Goal: Transaction & Acquisition: Book appointment/travel/reservation

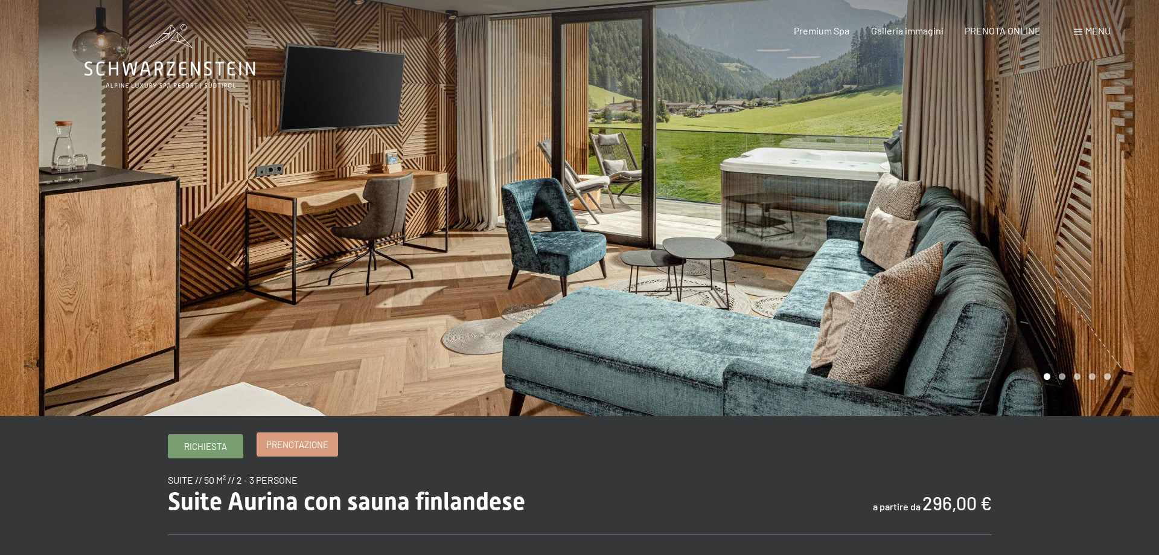
click at [325, 442] on span "Prenotazione" at bounding box center [297, 444] width 62 height 13
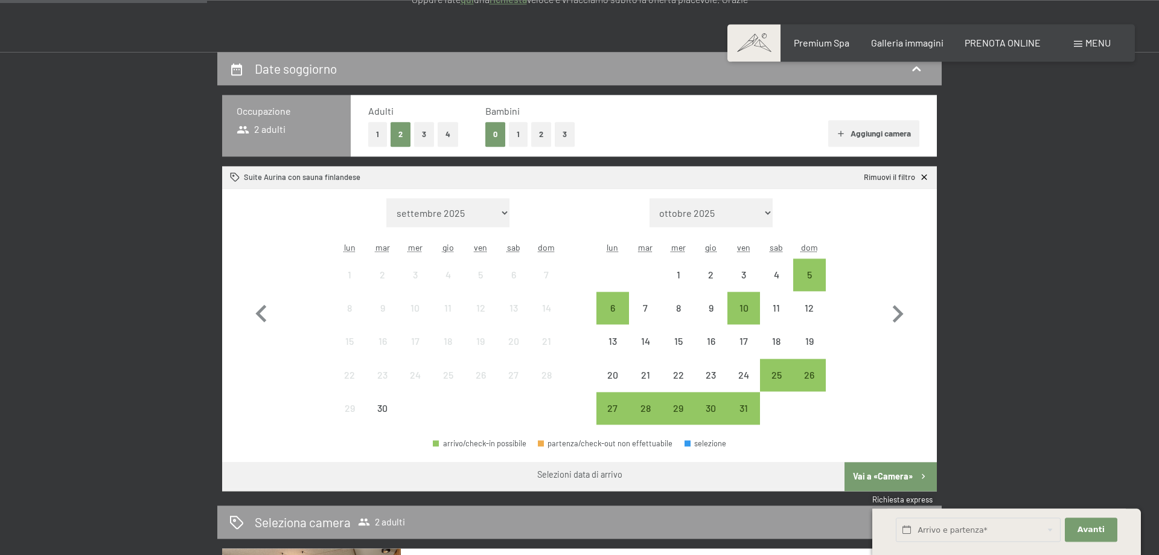
scroll to position [246, 0]
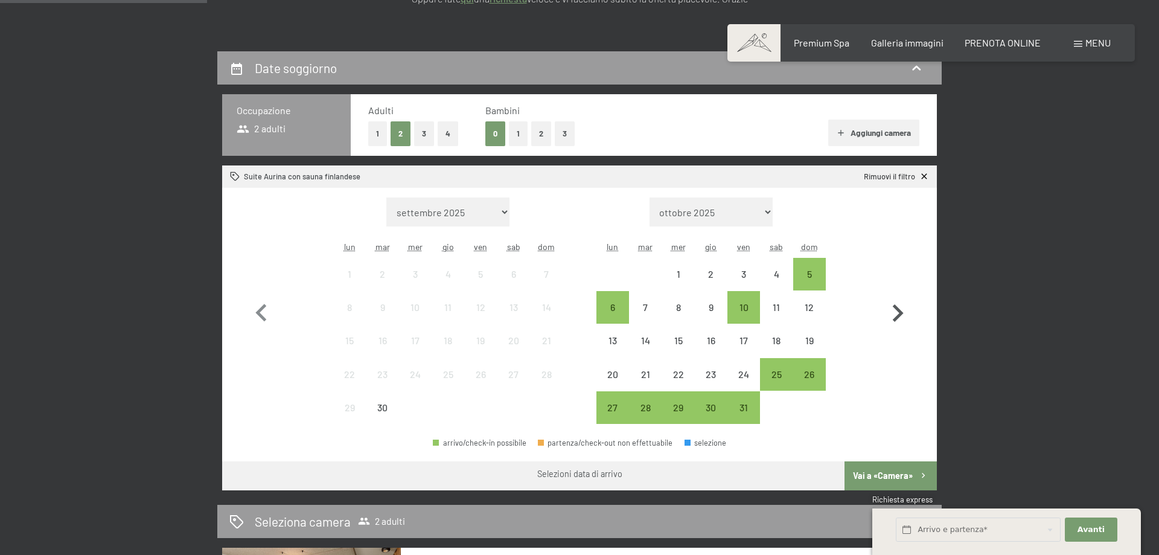
click at [900, 314] on icon "button" at bounding box center [897, 312] width 11 height 17
select select "[DATE]"
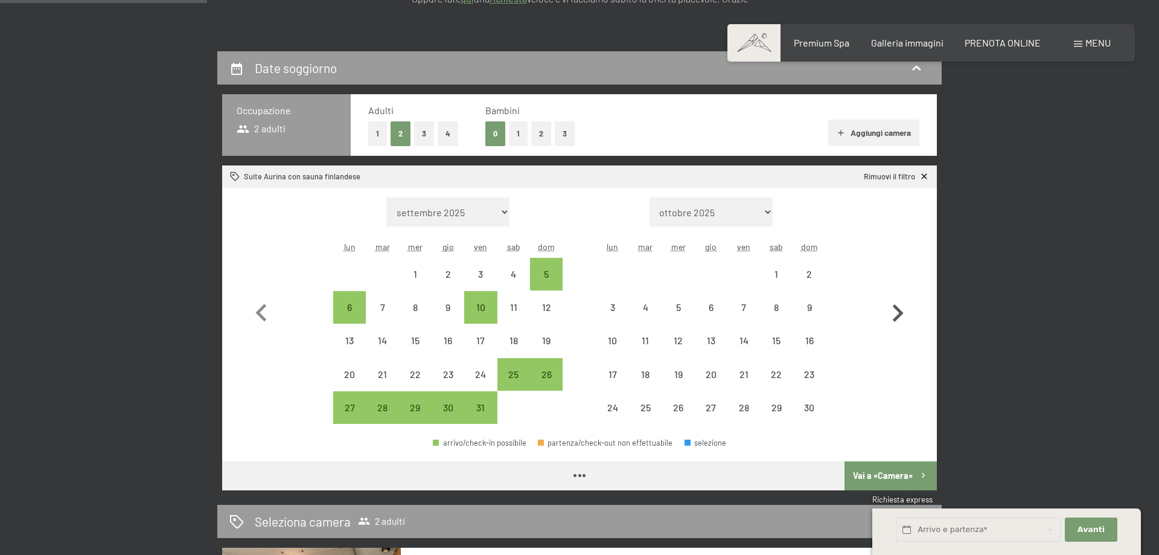
select select "[DATE]"
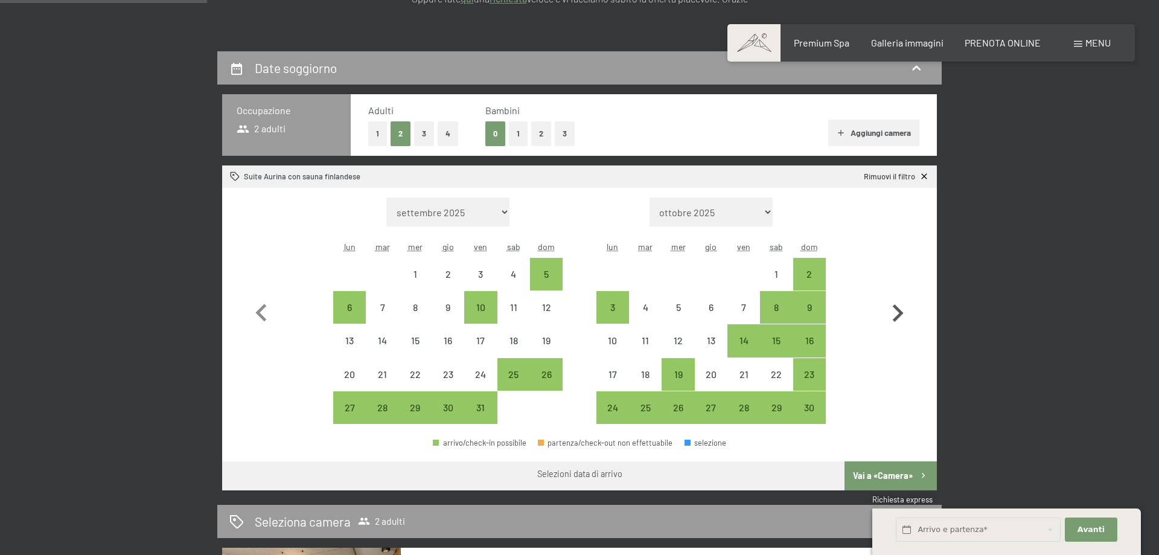
click at [900, 314] on icon "button" at bounding box center [897, 312] width 11 height 17
select select "[DATE]"
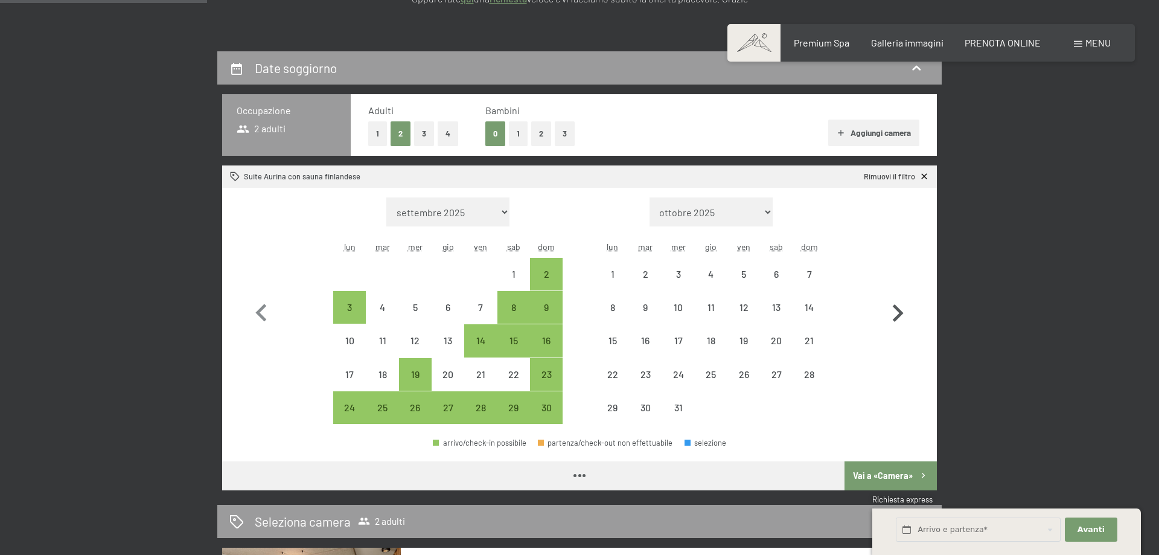
select select "[DATE]"
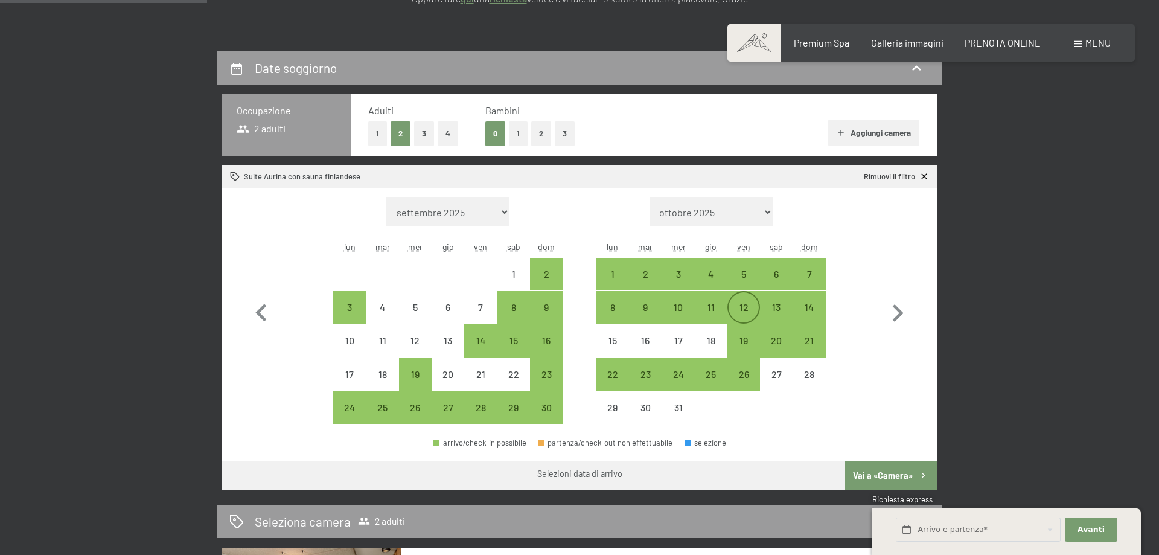
click at [746, 308] on div "12" at bounding box center [743, 317] width 30 height 30
select select "[DATE]"
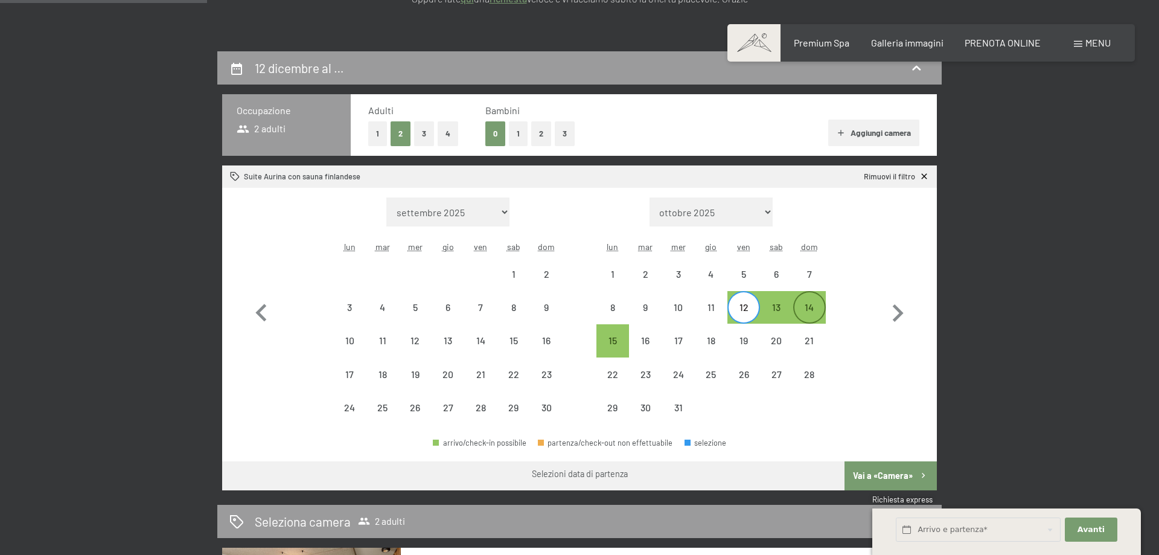
click at [803, 310] on div "14" at bounding box center [809, 317] width 30 height 30
select select "[DATE]"
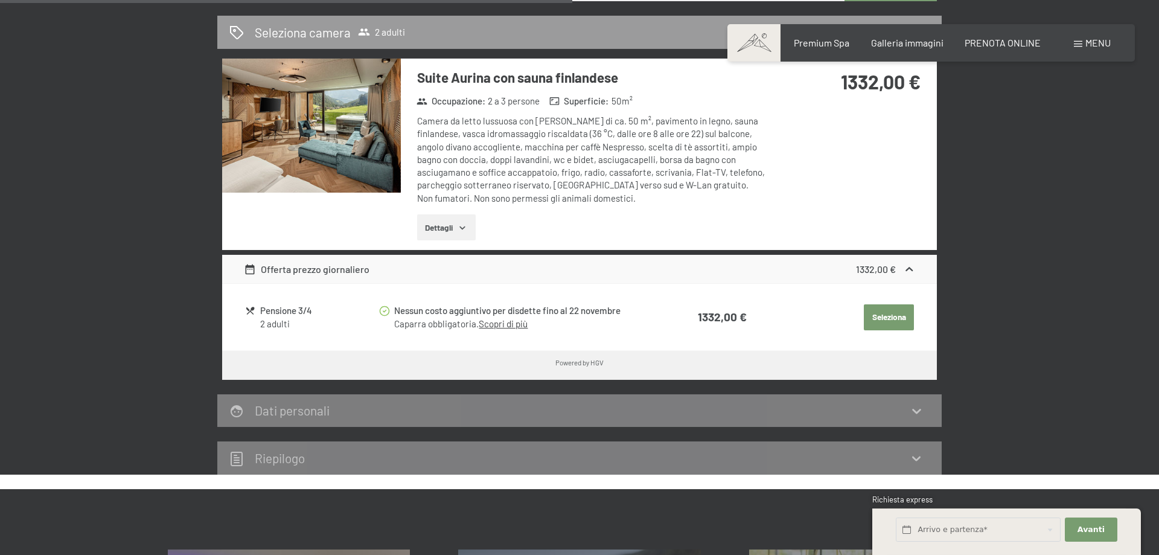
scroll to position [739, 0]
